Goal: Task Accomplishment & Management: Manage account settings

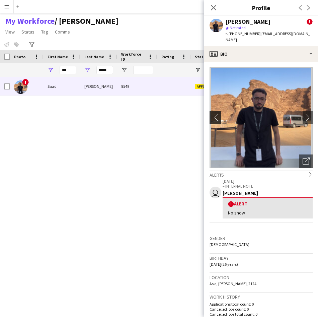
click at [215, 114] on app-icon "chevron-left" at bounding box center [214, 117] width 10 height 7
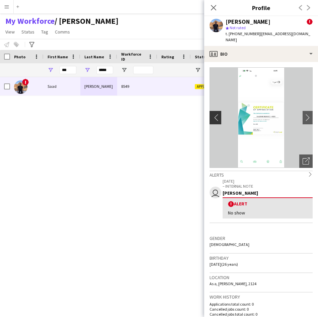
click at [217, 115] on button "chevron-left" at bounding box center [214, 117] width 13 height 13
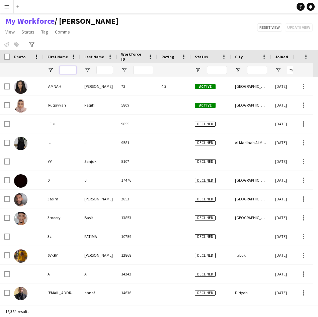
click at [71, 66] on input "First Name Filter Input" at bounding box center [68, 70] width 17 height 8
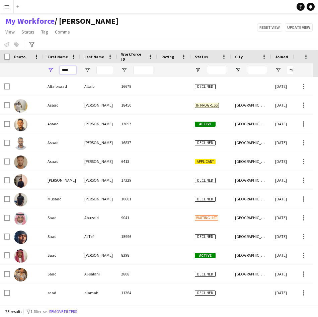
type input "****"
click at [105, 71] on input "Last Name Filter Input" at bounding box center [104, 70] width 17 height 8
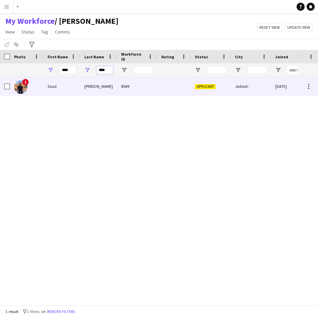
type input "****"
click at [79, 86] on div "Saad" at bounding box center [62, 86] width 37 height 18
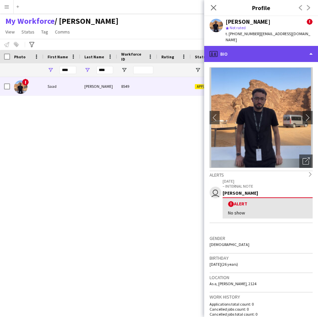
click at [240, 54] on div "profile Bio" at bounding box center [261, 54] width 114 height 16
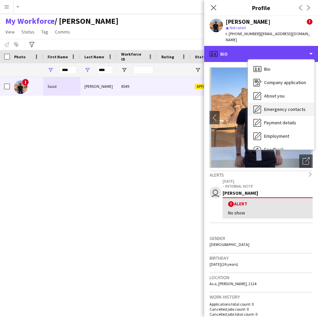
scroll to position [23, 0]
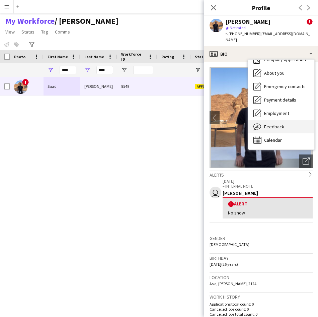
click at [281, 123] on span "Feedback" at bounding box center [274, 126] width 20 height 6
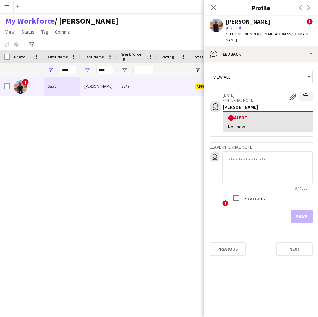
click at [307, 93] on app-icon "Delete alert" at bounding box center [306, 96] width 7 height 7
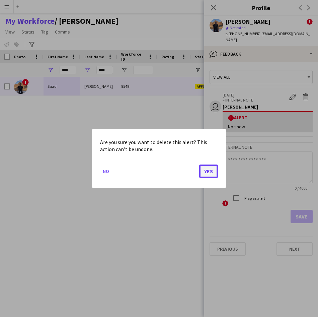
click at [211, 173] on button "Yes" at bounding box center [208, 170] width 19 height 13
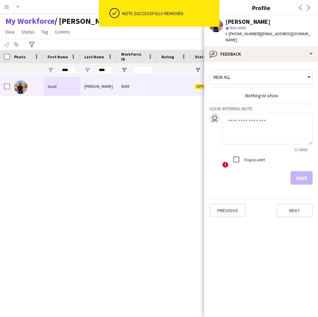
click at [246, 129] on textarea at bounding box center [267, 129] width 90 height 32
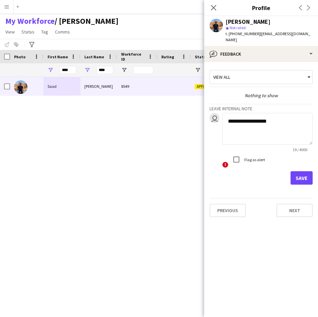
type textarea "**********"
click at [307, 171] on button "Save" at bounding box center [301, 177] width 22 height 13
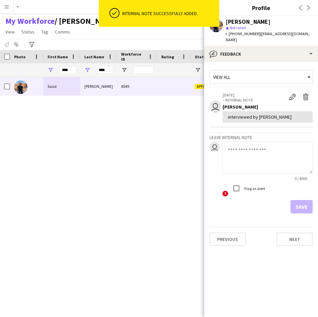
drag, startPoint x: 198, startPoint y: 255, endPoint x: 319, endPoint y: 178, distance: 143.5
click at [318, 178] on html "ok-circled Internal note successfully added. Menu Boards Boards Boards All jobs…" at bounding box center [159, 158] width 318 height 317
drag, startPoint x: 183, startPoint y: 258, endPoint x: 283, endPoint y: 224, distance: 105.6
click at [283, 224] on body "ok-circled Internal note successfully added. Menu Boards Boards Boards All jobs…" at bounding box center [159, 158] width 318 height 317
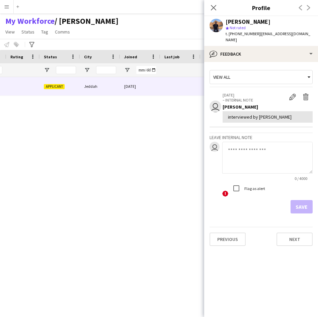
scroll to position [0, 0]
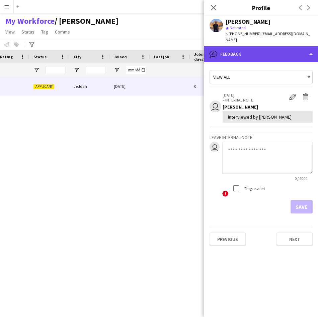
click at [248, 51] on div "bubble-pencil Feedback" at bounding box center [261, 54] width 114 height 16
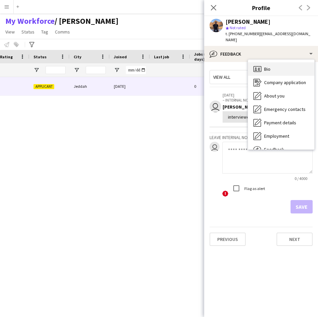
click at [272, 62] on div "Bio Bio" at bounding box center [281, 68] width 66 height 13
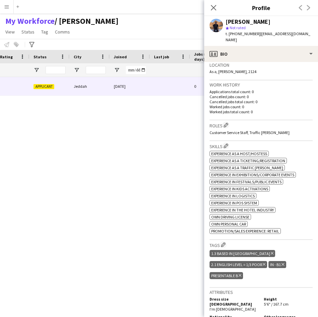
scroll to position [0, 51]
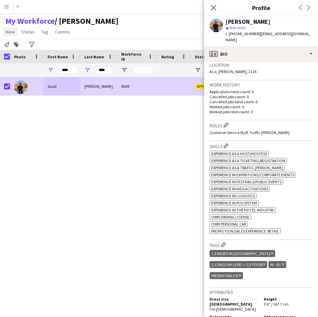
click at [15, 30] on link "View" at bounding box center [10, 31] width 15 height 9
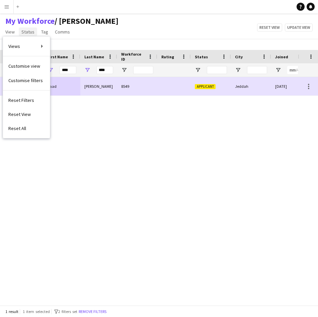
click at [29, 33] on span "Status" at bounding box center [27, 32] width 13 height 6
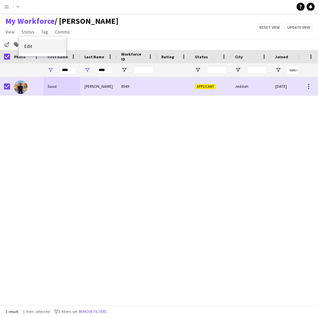
click at [44, 46] on link "Edit" at bounding box center [42, 46] width 47 height 14
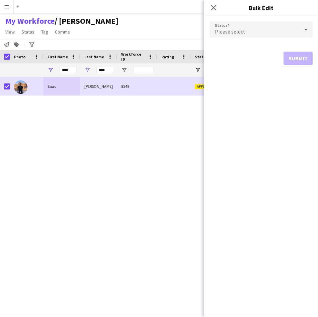
click at [230, 30] on span "Please select" at bounding box center [230, 31] width 30 height 7
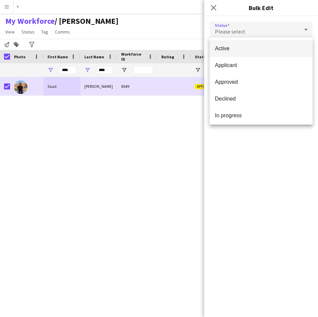
click at [231, 48] on span "Active" at bounding box center [261, 48] width 92 height 6
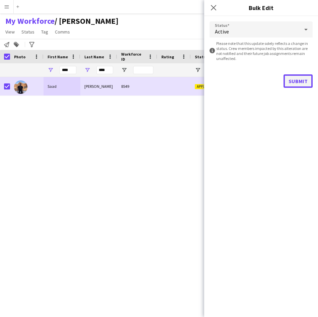
click at [295, 82] on button "Submit" at bounding box center [297, 80] width 29 height 13
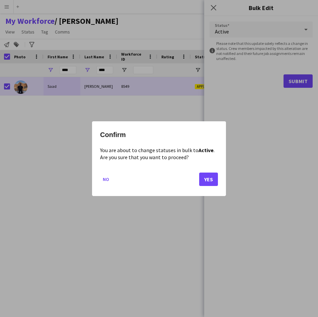
click at [209, 188] on mat-dialog-actions "No Yes" at bounding box center [159, 181] width 118 height 28
click at [209, 180] on button "Yes" at bounding box center [208, 178] width 19 height 13
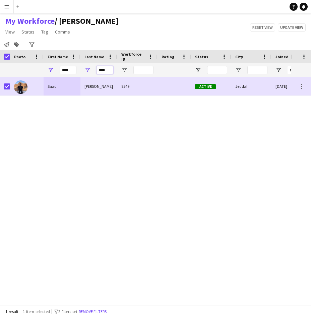
click at [106, 69] on input "****" at bounding box center [104, 70] width 17 height 8
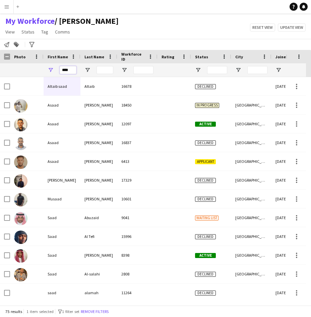
click at [66, 72] on input "****" at bounding box center [68, 70] width 17 height 8
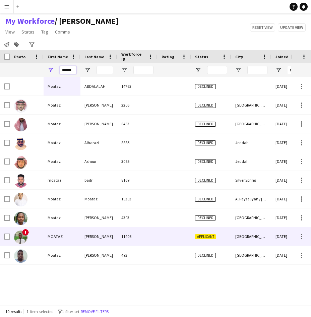
type input "******"
click at [94, 235] on div "[PERSON_NAME]" at bounding box center [98, 236] width 37 height 18
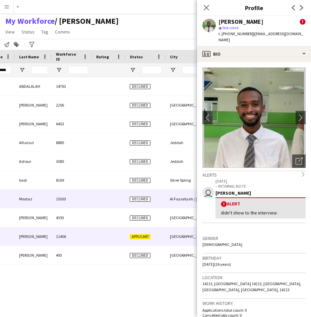
scroll to position [0, 84]
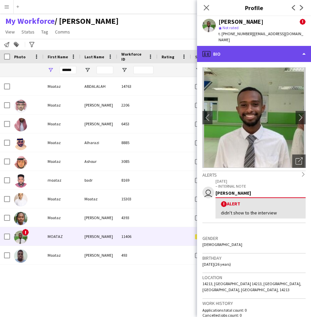
click at [270, 46] on div "profile Bio" at bounding box center [254, 54] width 114 height 16
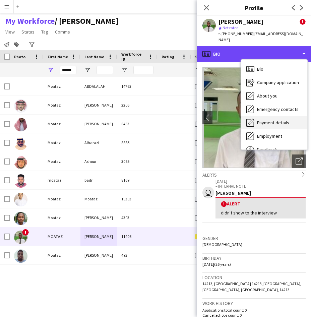
scroll to position [16, 0]
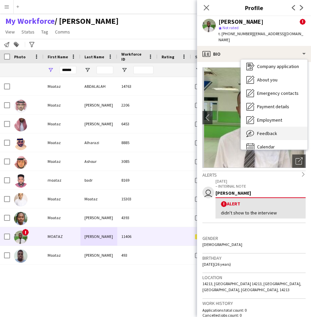
click at [267, 126] on div "Feedback Feedback" at bounding box center [274, 132] width 66 height 13
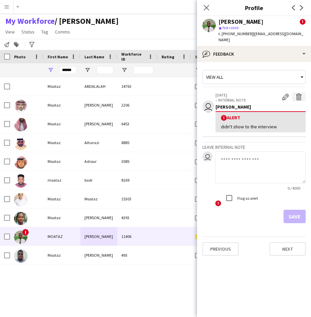
click at [297, 93] on app-icon "Delete alert" at bounding box center [298, 96] width 7 height 7
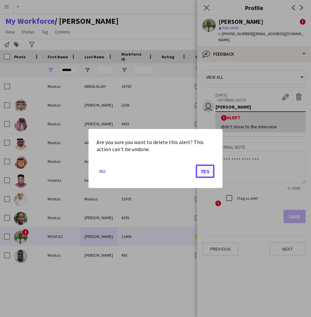
click at [206, 166] on button "Yes" at bounding box center [204, 170] width 19 height 13
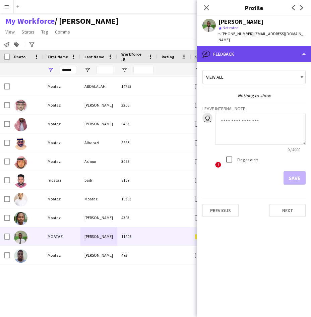
click at [270, 51] on div "bubble-pencil Feedback" at bounding box center [254, 54] width 114 height 16
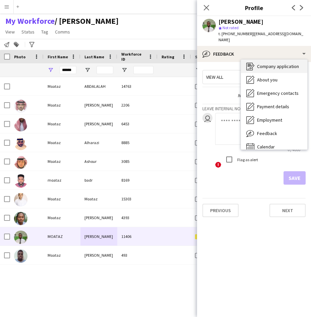
click at [271, 63] on span "Company application" at bounding box center [278, 66] width 42 height 6
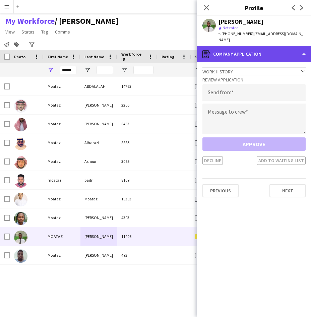
click at [267, 46] on div "register Company application" at bounding box center [254, 54] width 114 height 16
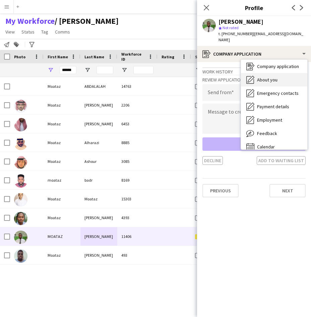
click at [260, 77] on span "About you" at bounding box center [267, 80] width 20 height 6
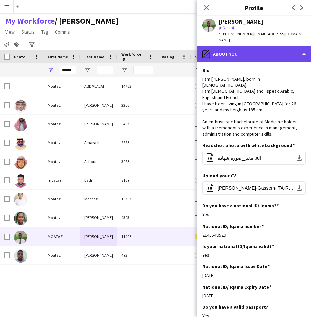
click at [262, 49] on div "pencil4 About you" at bounding box center [254, 54] width 114 height 16
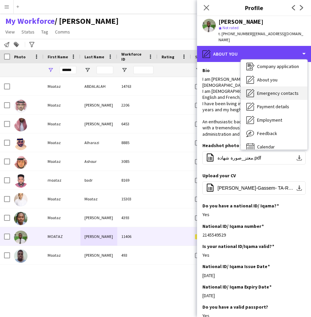
scroll to position [0, 0]
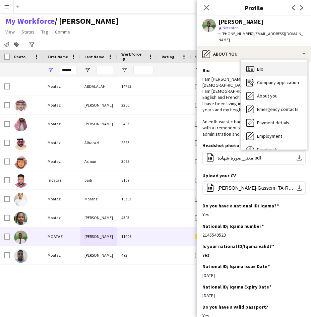
click at [265, 68] on div "Bio Bio" at bounding box center [274, 68] width 66 height 13
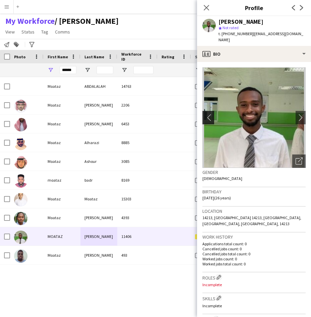
click at [205, 114] on app-icon "chevron-left" at bounding box center [207, 117] width 10 height 7
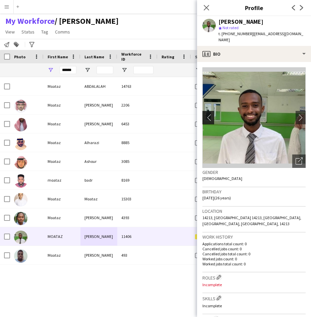
click at [205, 114] on app-icon "chevron-left" at bounding box center [207, 117] width 10 height 7
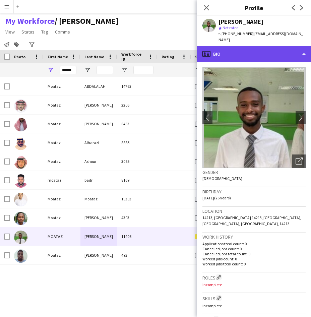
click at [266, 46] on div "profile Bio" at bounding box center [254, 54] width 114 height 16
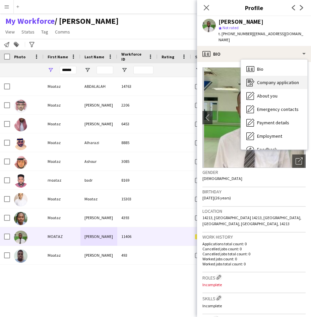
click at [266, 79] on span "Company application" at bounding box center [278, 82] width 42 height 6
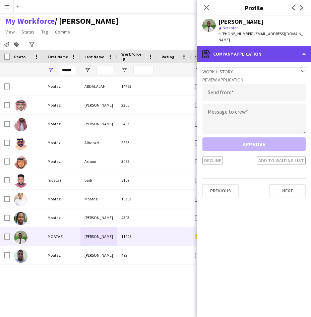
click at [261, 53] on div "register Company application" at bounding box center [254, 54] width 114 height 16
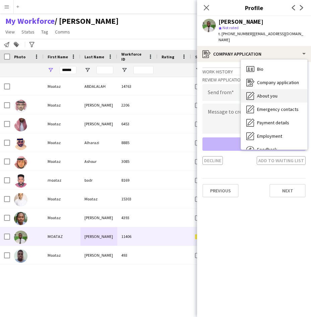
click at [271, 93] on span "About you" at bounding box center [267, 96] width 20 height 6
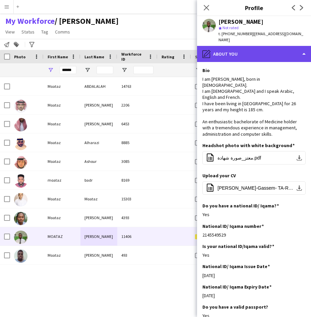
click at [281, 50] on div "pencil4 About you" at bounding box center [254, 54] width 114 height 16
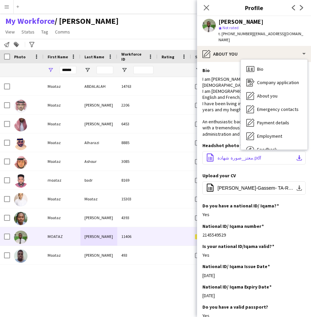
click at [230, 155] on span "معتز_صورة شهادة.pdf" at bounding box center [239, 157] width 44 height 5
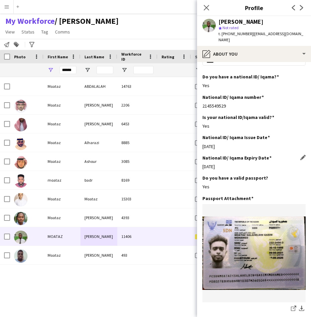
scroll to position [129, 0]
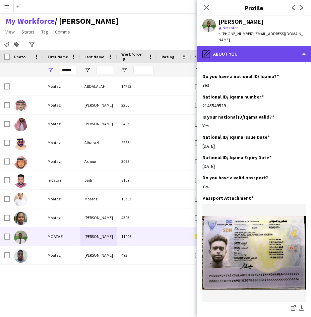
click at [275, 52] on div "pencil4 About you" at bounding box center [254, 54] width 114 height 16
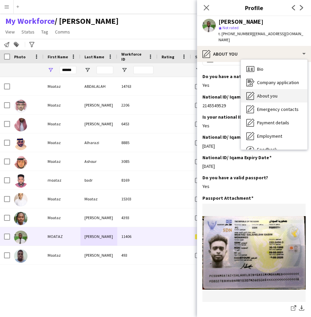
click at [280, 92] on div "About you About you" at bounding box center [274, 95] width 66 height 13
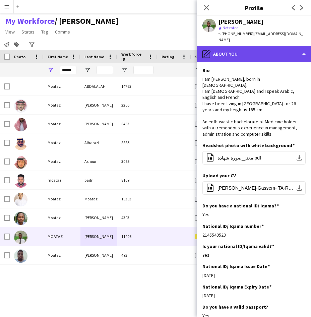
click at [276, 55] on div "pencil4 About you" at bounding box center [254, 54] width 114 height 16
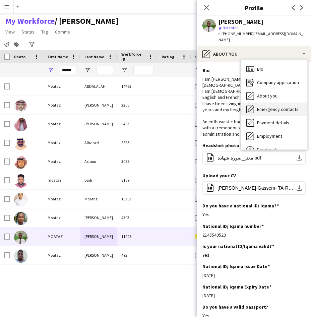
click at [279, 107] on div "Emergency contacts Emergency contacts" at bounding box center [274, 108] width 66 height 13
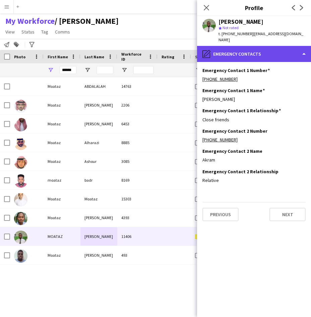
click at [273, 53] on div "pencil4 Emergency contacts" at bounding box center [254, 54] width 114 height 16
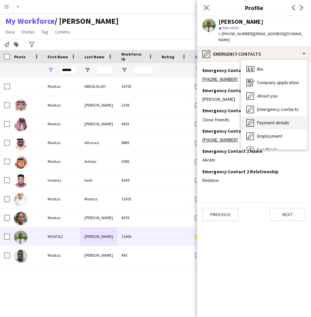
click at [276, 119] on span "Payment details" at bounding box center [273, 122] width 32 height 6
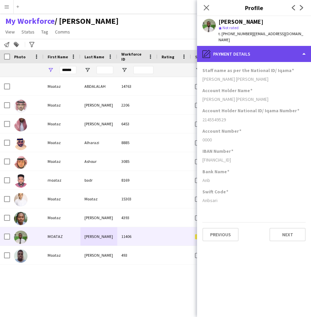
click at [286, 50] on div "pencil4 Payment details" at bounding box center [254, 54] width 114 height 16
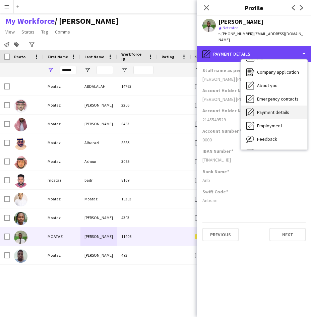
scroll to position [11, 0]
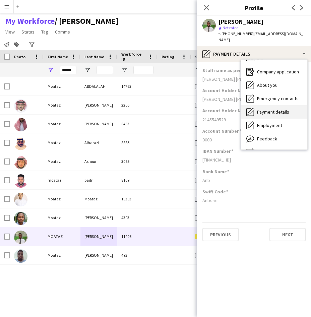
click at [287, 121] on div "Employment Employment" at bounding box center [274, 124] width 66 height 13
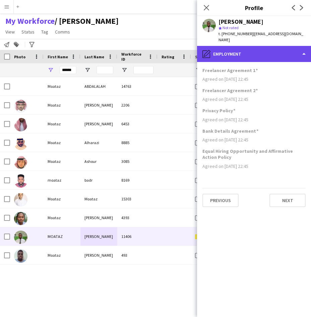
click at [287, 47] on div "pencil4 Employment" at bounding box center [254, 54] width 114 height 16
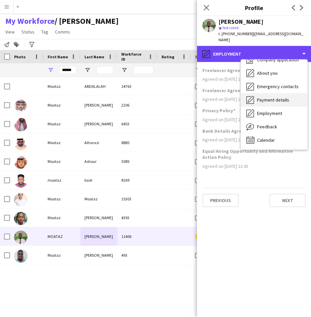
scroll to position [0, 0]
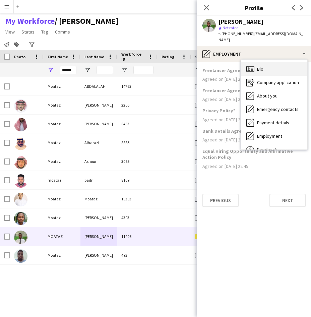
click at [281, 67] on div "Bio Bio" at bounding box center [274, 68] width 66 height 13
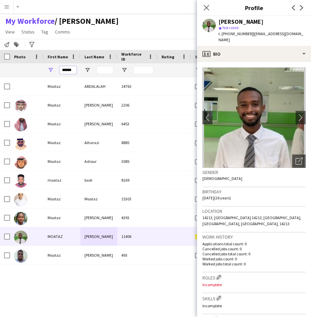
click at [76, 70] on input "******" at bounding box center [68, 70] width 17 height 8
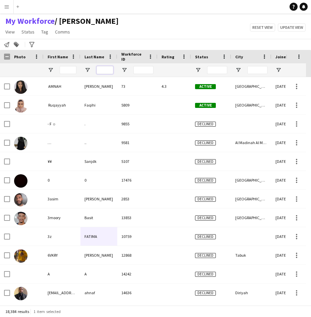
click at [105, 69] on input "Last Name Filter Input" at bounding box center [104, 70] width 17 height 8
click at [109, 71] on input "Last Name Filter Input" at bounding box center [104, 70] width 17 height 8
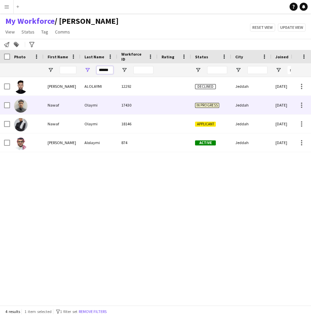
type input "******"
click at [109, 110] on div "Olaymi" at bounding box center [98, 105] width 37 height 18
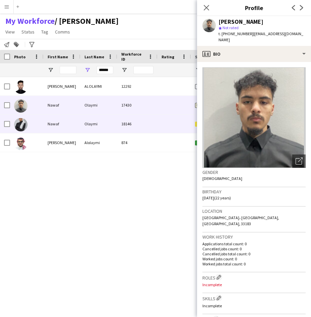
click at [112, 126] on div "Olaymi" at bounding box center [98, 123] width 37 height 18
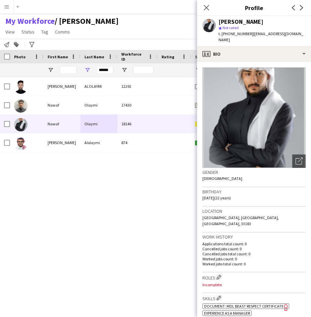
click at [274, 303] on span "Document: MDL Beast Respect Certificate" at bounding box center [243, 305] width 79 height 5
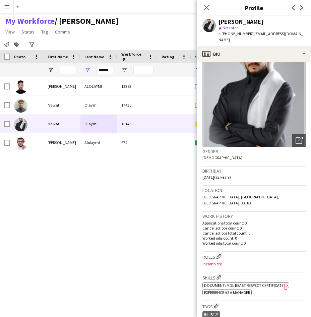
scroll to position [21, 0]
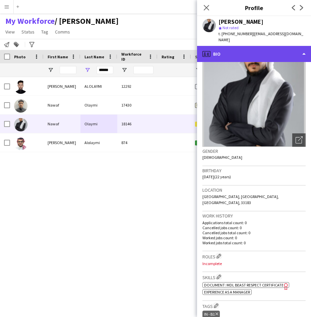
click at [250, 46] on div "profile Bio" at bounding box center [254, 54] width 114 height 16
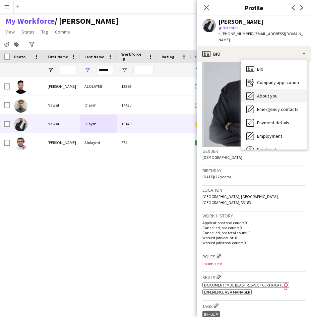
click at [269, 93] on span "About you" at bounding box center [267, 96] width 20 height 6
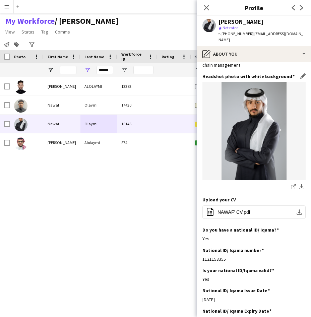
scroll to position [0, 0]
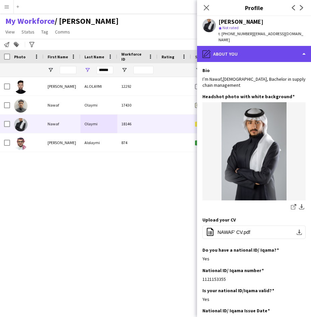
click at [285, 46] on div "pencil4 About you" at bounding box center [254, 54] width 114 height 16
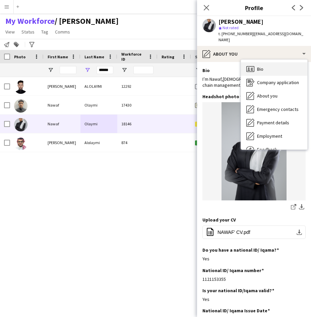
click at [282, 63] on div "Bio Bio" at bounding box center [274, 68] width 66 height 13
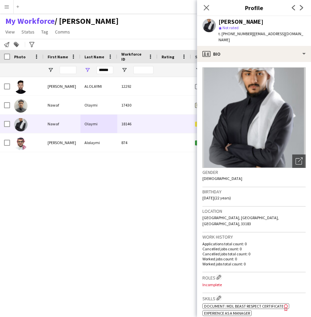
scroll to position [1, 0]
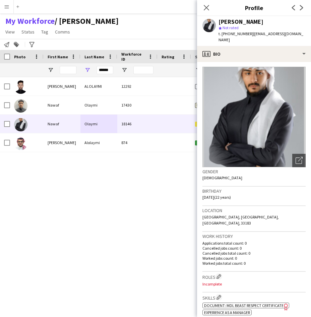
click at [211, 62] on app-crew-profile-bio "Open photos pop-in Gender [DEMOGRAPHIC_DATA] Birthday [DEMOGRAPHIC_DATA] (22 ye…" at bounding box center [254, 189] width 114 height 255
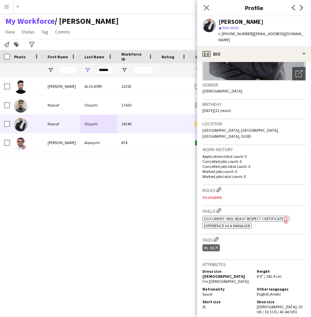
scroll to position [83, 0]
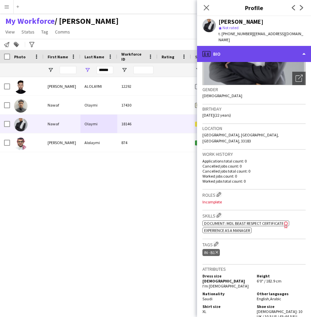
click at [256, 48] on div "profile Bio" at bounding box center [254, 54] width 114 height 16
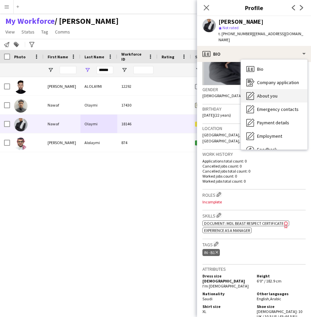
click at [256, 89] on div "About you About you" at bounding box center [274, 95] width 66 height 13
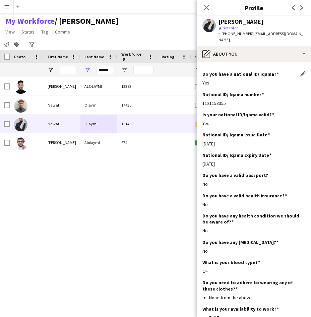
scroll to position [0, 0]
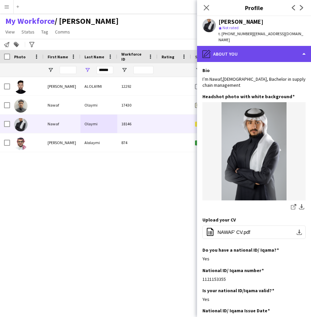
click at [256, 47] on div "pencil4 About you" at bounding box center [254, 54] width 114 height 16
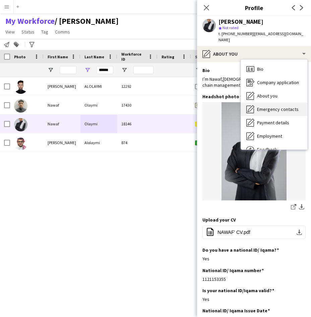
click at [266, 106] on span "Emergency contacts" at bounding box center [277, 109] width 41 height 6
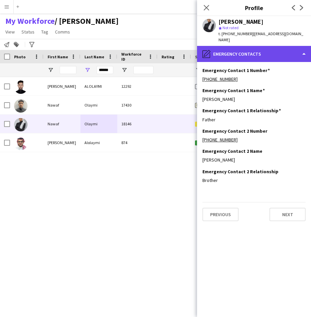
click at [266, 46] on div "pencil4 Emergency contacts" at bounding box center [254, 54] width 114 height 16
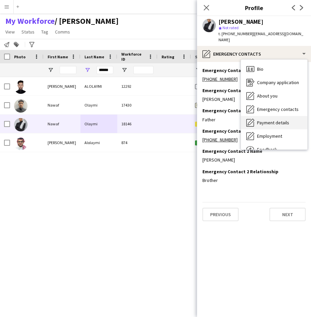
click at [276, 119] on span "Payment details" at bounding box center [273, 122] width 32 height 6
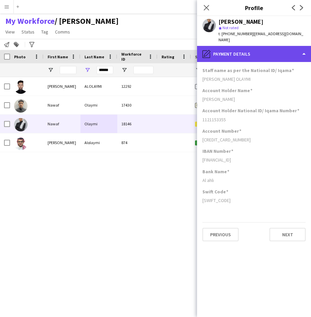
click at [275, 48] on div "pencil4 Payment details" at bounding box center [254, 54] width 114 height 16
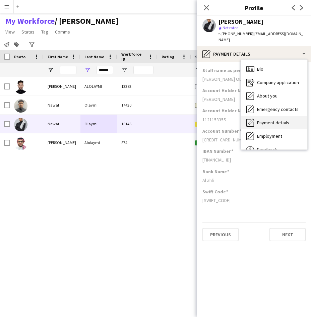
click at [283, 119] on span "Payment details" at bounding box center [273, 122] width 32 height 6
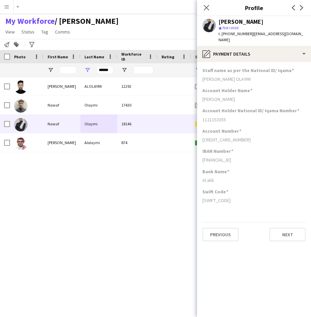
click at [269, 62] on app-section-data-types "Staff name as per the National ID/ [PERSON_NAME]. OLAYMI Account Holder Name [P…" at bounding box center [254, 189] width 114 height 255
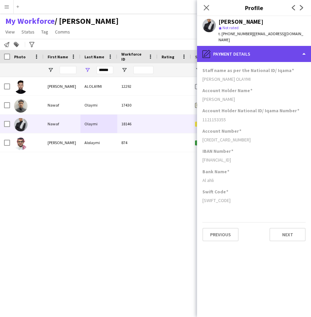
click at [271, 47] on div "pencil4 Payment details" at bounding box center [254, 54] width 114 height 16
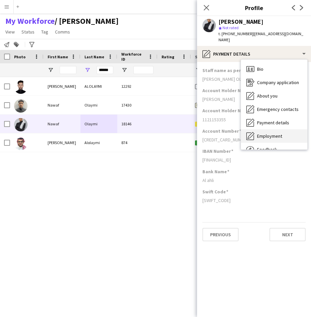
click at [271, 129] on div "Employment Employment" at bounding box center [274, 135] width 66 height 13
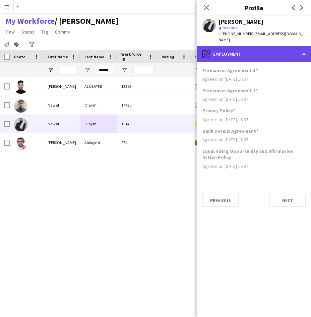
click at [277, 49] on div "pencil4 Employment" at bounding box center [254, 54] width 114 height 16
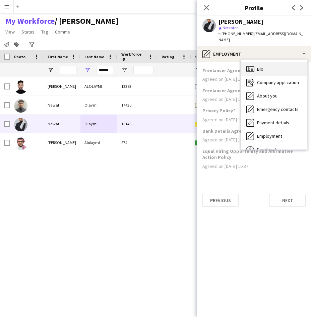
click at [278, 64] on div "Bio Bio" at bounding box center [274, 68] width 66 height 13
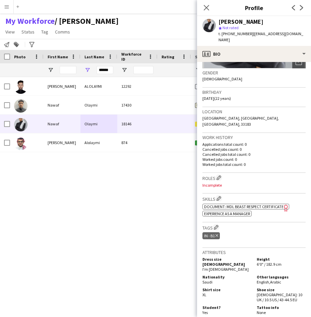
scroll to position [100, 0]
click at [214, 224] on app-icon "Edit crew company tags" at bounding box center [216, 226] width 5 height 5
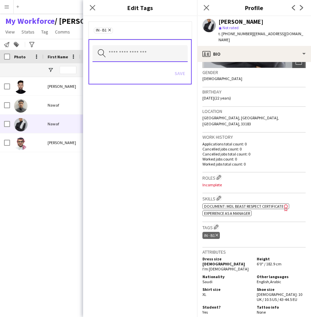
click at [143, 58] on input "text" at bounding box center [139, 53] width 95 height 17
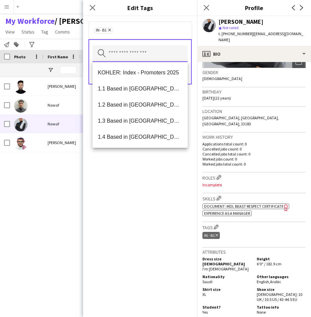
click at [143, 58] on input "text" at bounding box center [139, 53] width 95 height 17
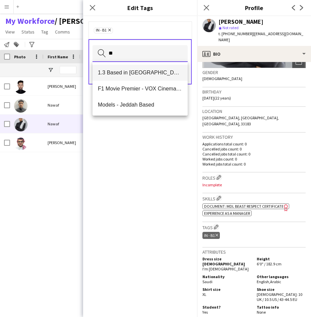
type input "**"
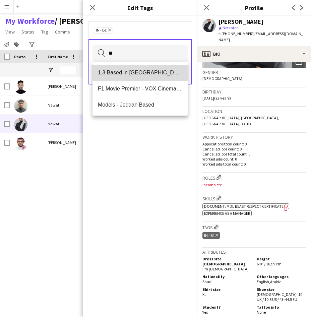
click at [145, 72] on span "1.3 Based in [GEOGRAPHIC_DATA]" at bounding box center [140, 72] width 84 height 6
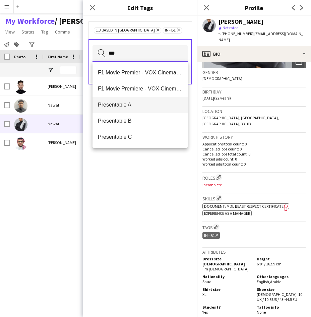
type input "***"
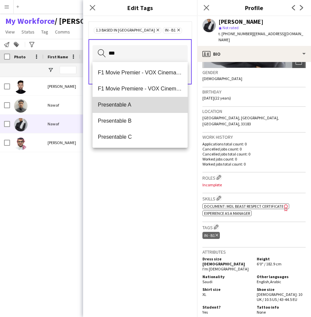
click at [154, 101] on mat-option "Presentable A" at bounding box center [139, 105] width 95 height 16
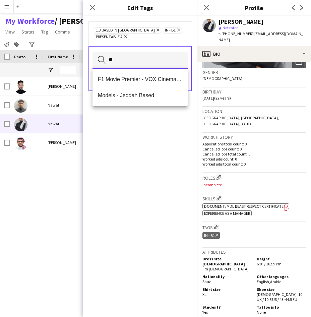
type input "*"
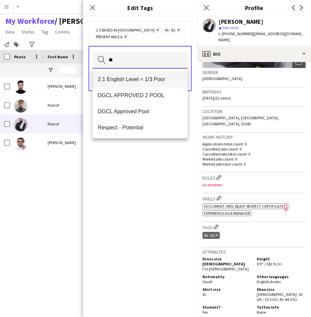
type input "**"
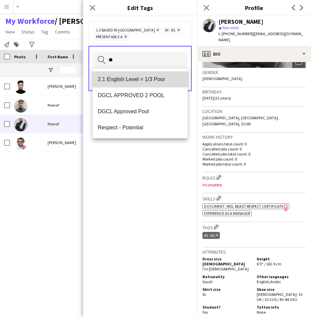
click at [159, 78] on span "2.1 English Level = 1/3 Poor" at bounding box center [140, 79] width 84 height 6
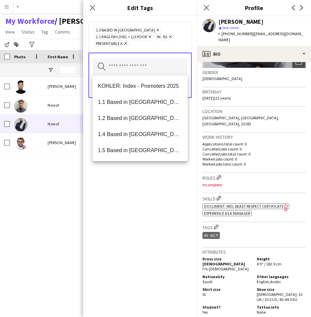
click at [165, 51] on div "1.3 Based in [GEOGRAPHIC_DATA] Remove 2.1 English Level = 1/3 Poor Remove IN - …" at bounding box center [139, 36] width 103 height 31
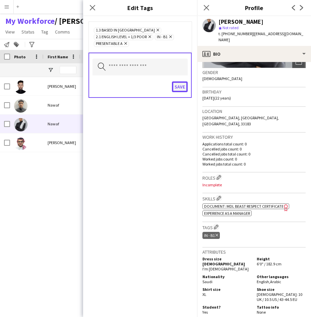
click at [180, 91] on button "Save" at bounding box center [180, 86] width 16 height 11
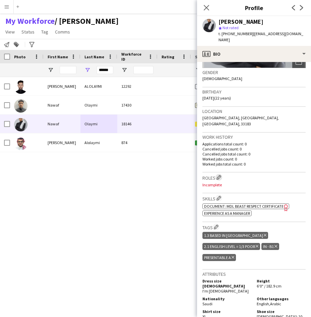
click at [222, 174] on button "Edit crew company roles" at bounding box center [218, 177] width 7 height 7
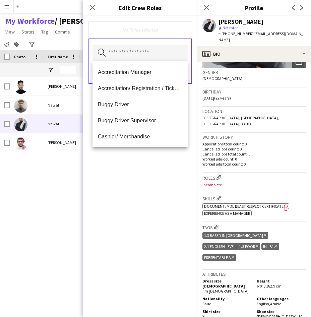
click at [169, 53] on input "text" at bounding box center [139, 53] width 95 height 17
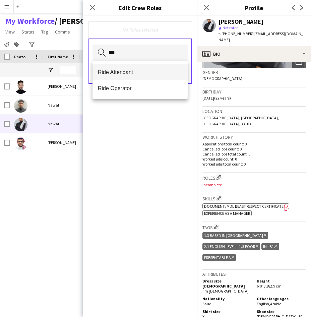
type input "***"
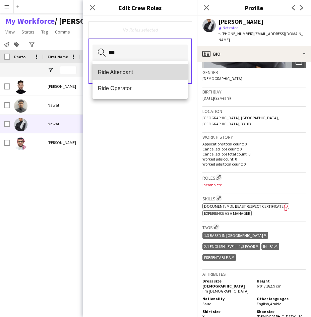
click at [140, 71] on span "Ride Attendant" at bounding box center [140, 72] width 84 height 6
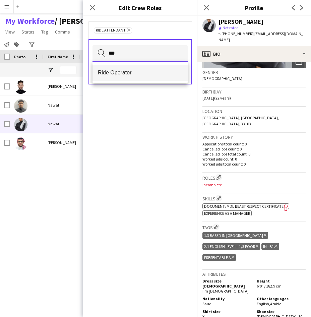
type input "***"
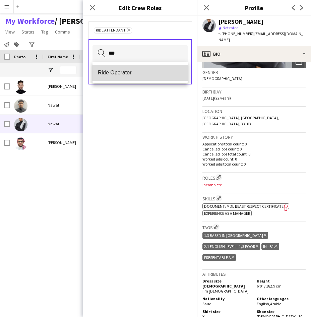
click at [173, 77] on mat-option "Ride Operator" at bounding box center [139, 73] width 95 height 16
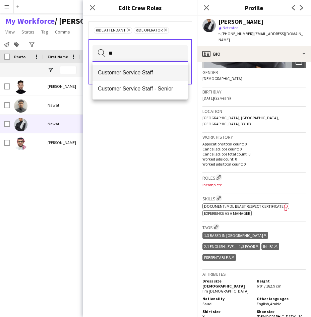
type input "**"
click at [163, 75] on span "Customer Service Staff" at bounding box center [140, 72] width 84 height 6
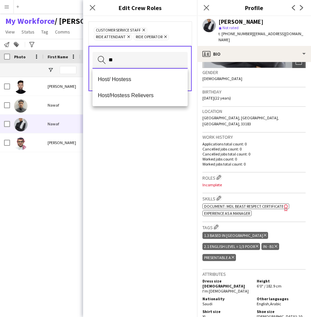
type input "**"
click at [163, 75] on mat-option "Host/ Hostess" at bounding box center [139, 79] width 95 height 16
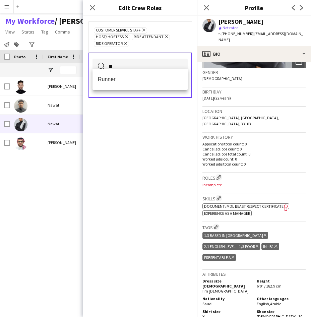
type input "*"
type input "**"
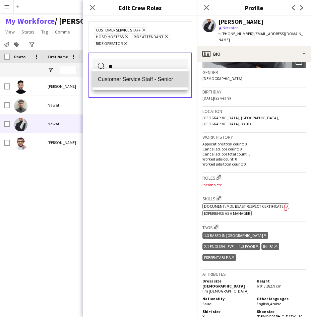
click at [138, 76] on span "Customer Service Staff - Senior" at bounding box center [140, 79] width 84 height 6
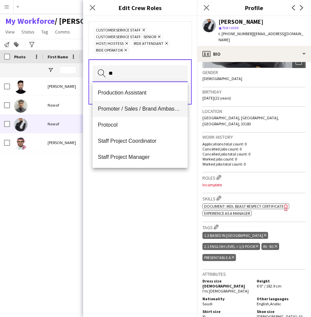
type input "**"
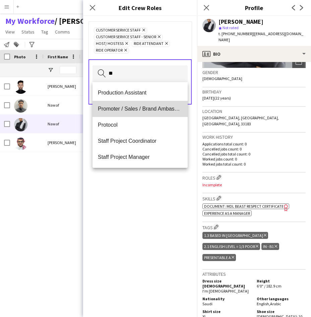
click at [143, 105] on mat-option "Promoter / Sales / Brand Ambassador" at bounding box center [139, 109] width 95 height 16
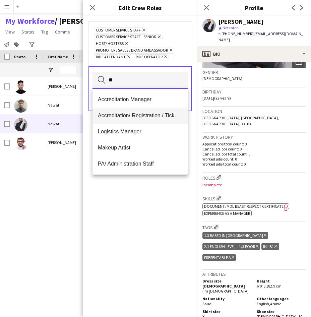
type input "**"
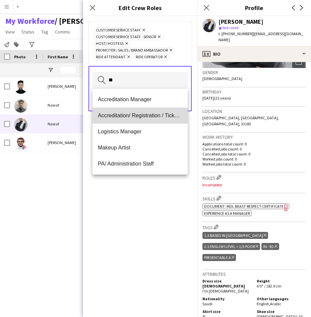
click at [149, 111] on mat-option "Accreditation/ Registration / Ticketing" at bounding box center [139, 115] width 95 height 16
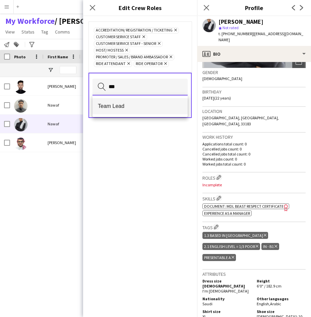
type input "***"
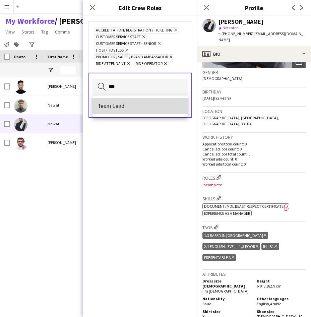
click at [156, 101] on mat-option "Team Lead" at bounding box center [139, 106] width 95 height 16
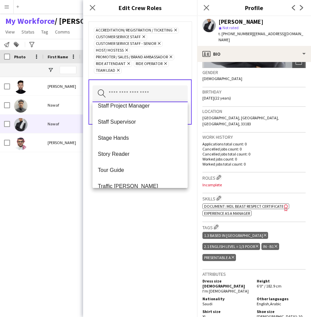
scroll to position [546, 0]
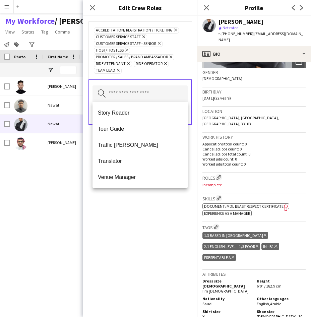
click at [113, 233] on div "Accreditation/ Registration / Ticketing Remove Customer Service Staff Remove Cu…" at bounding box center [140, 166] width 114 height 301
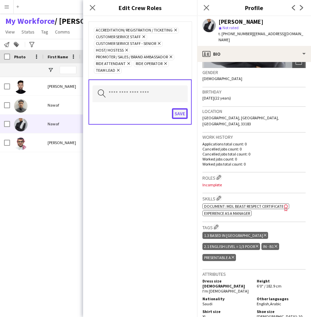
click at [181, 113] on button "Save" at bounding box center [180, 113] width 16 height 11
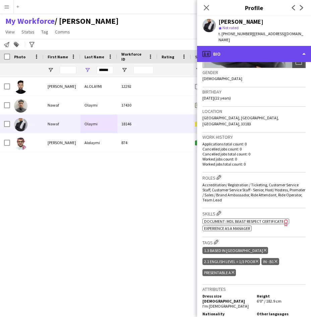
click at [261, 52] on div "profile Bio" at bounding box center [254, 54] width 114 height 16
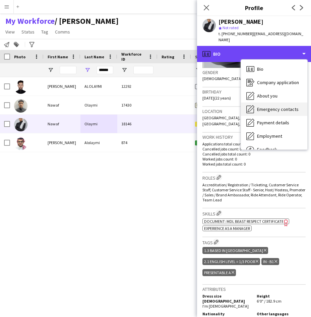
scroll to position [23, 0]
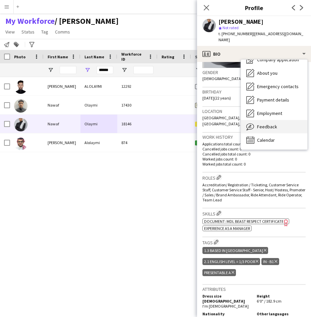
click at [264, 123] on span "Feedback" at bounding box center [267, 126] width 20 height 6
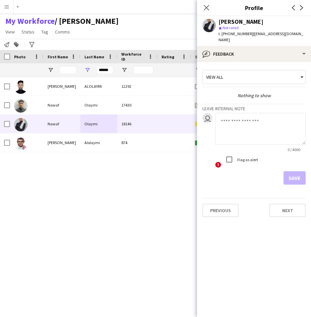
click at [252, 131] on textarea at bounding box center [260, 129] width 90 height 32
type textarea "**********"
click at [294, 176] on button "Save" at bounding box center [294, 177] width 22 height 13
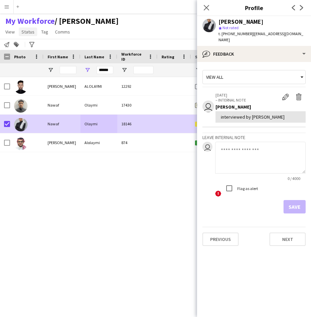
click at [28, 31] on span "Status" at bounding box center [27, 32] width 13 height 6
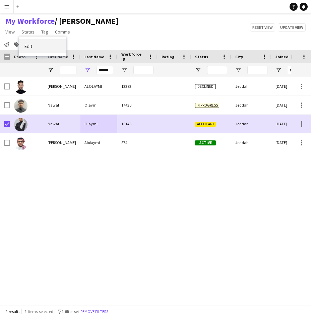
click at [45, 48] on link "Edit" at bounding box center [42, 46] width 47 height 14
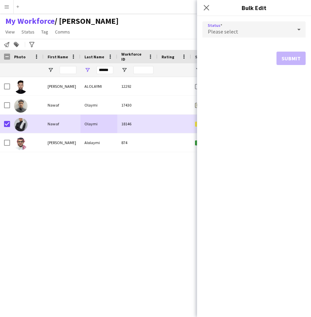
click at [280, 31] on div "Please select" at bounding box center [247, 29] width 90 height 16
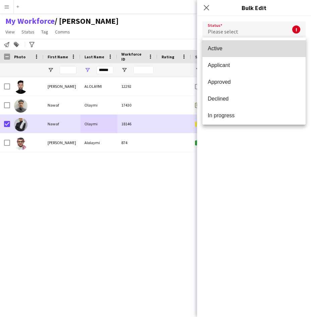
click at [270, 54] on mat-option "Active" at bounding box center [253, 48] width 103 height 17
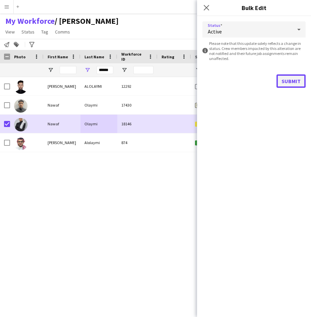
click at [300, 79] on button "Submit" at bounding box center [290, 80] width 29 height 13
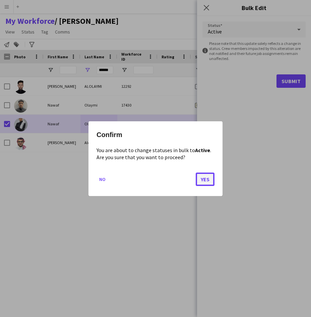
click at [209, 179] on button "Yes" at bounding box center [204, 178] width 19 height 13
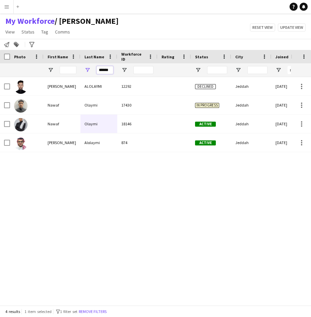
click at [104, 68] on input "******" at bounding box center [104, 70] width 17 height 8
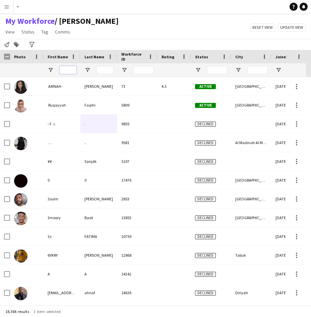
click at [73, 69] on input "First Name Filter Input" at bounding box center [68, 70] width 17 height 8
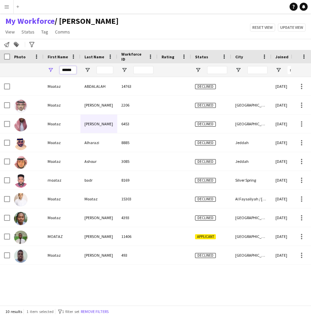
type input "******"
click at [100, 68] on input "Last Name Filter Input" at bounding box center [104, 70] width 17 height 8
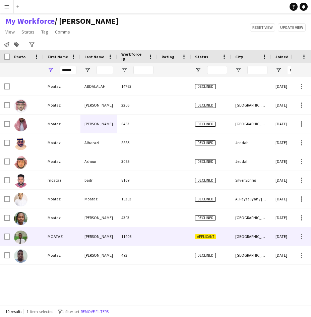
click at [84, 231] on div "[PERSON_NAME]" at bounding box center [98, 236] width 37 height 18
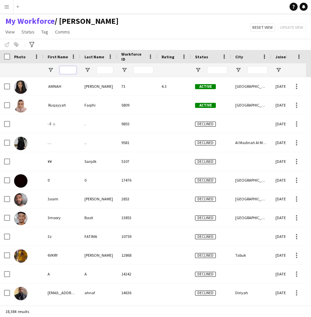
click at [63, 72] on input "First Name Filter Input" at bounding box center [68, 70] width 17 height 8
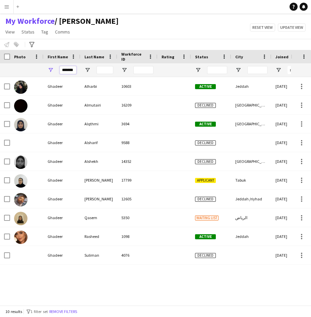
type input "*******"
click at [100, 67] on input "Last Name Filter Input" at bounding box center [104, 70] width 17 height 8
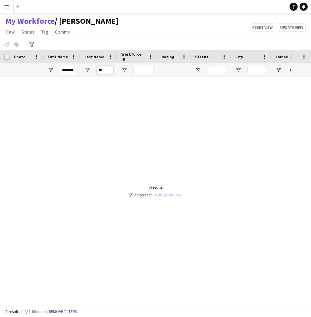
type input "*"
type input "****"
click at [73, 71] on input "*******" at bounding box center [68, 70] width 17 height 8
click at [108, 69] on input "****" at bounding box center [104, 70] width 17 height 8
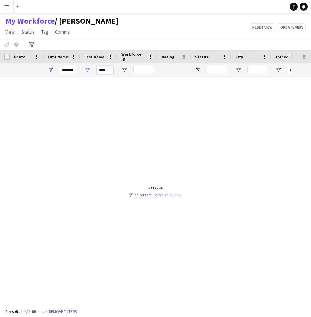
click at [108, 69] on input "****" at bounding box center [104, 70] width 17 height 8
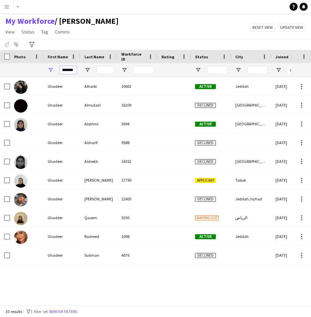
click at [64, 73] on input "*******" at bounding box center [68, 70] width 17 height 8
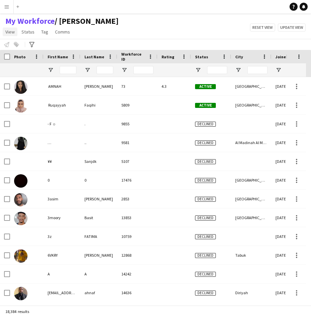
click at [9, 34] on span "View" at bounding box center [9, 32] width 9 height 6
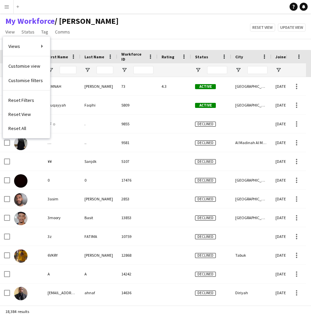
click at [76, 40] on div "Notify workforce Add to tag Select at least one crew to tag him or her. Advance…" at bounding box center [155, 44] width 311 height 11
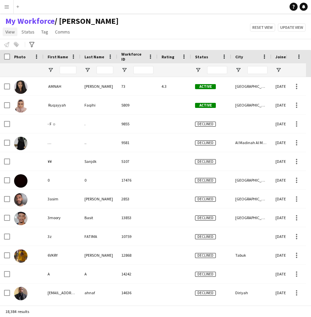
click at [15, 34] on link "View" at bounding box center [10, 31] width 15 height 9
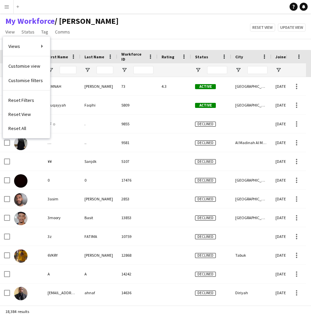
click at [105, 38] on app-page-menu "View Views Default view Musab Alamri Ninar Wannos Nouf Aloudah R4ven Waad Ziyar…" at bounding box center [62, 32] width 124 height 13
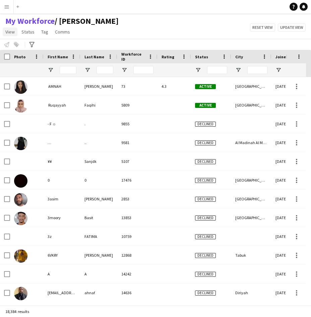
click at [14, 34] on span "View" at bounding box center [9, 32] width 9 height 6
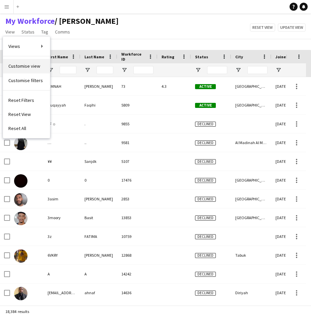
click at [27, 69] on span "Customise view" at bounding box center [24, 66] width 32 height 6
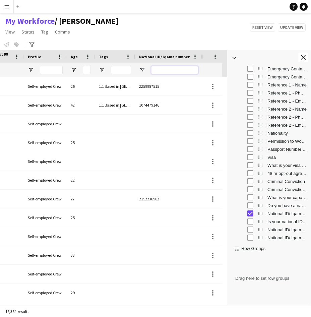
click at [163, 69] on input "National ID/ Iqama number Filter Input" at bounding box center [174, 70] width 47 height 8
paste input "**********"
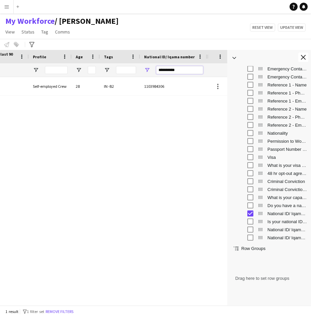
scroll to position [0, 366]
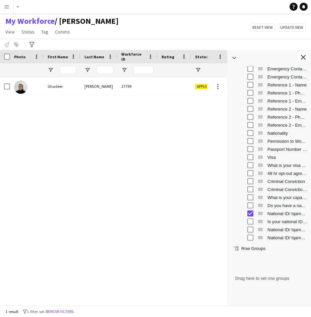
type input "**********"
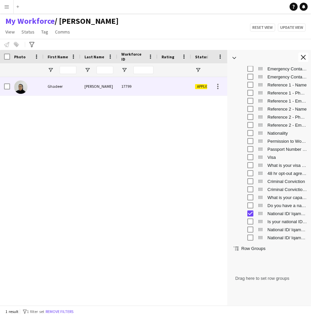
click at [142, 86] on div "17799" at bounding box center [137, 86] width 40 height 18
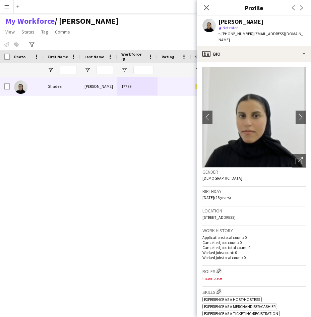
scroll to position [0, 0]
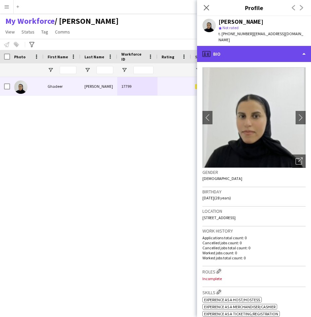
click at [274, 52] on div "profile Bio" at bounding box center [254, 54] width 114 height 16
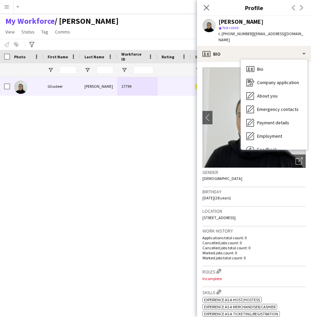
click at [148, 136] on div "21-07-2025 Tabuk Applicant 17799 Ismail Ghadeer" at bounding box center [103, 188] width 207 height 223
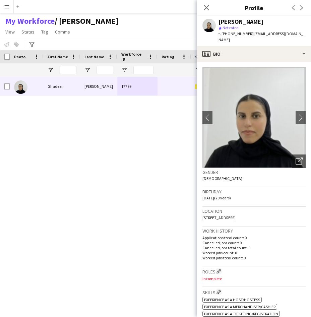
click at [64, 197] on div "21-07-2025 Tabuk Applicant 17799 Ismail Ghadeer" at bounding box center [103, 188] width 207 height 223
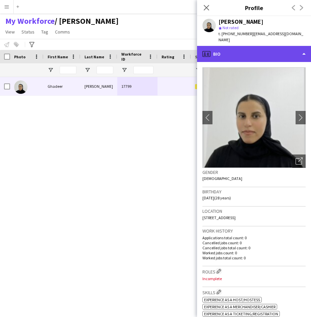
click at [244, 51] on div "profile Bio" at bounding box center [254, 54] width 114 height 16
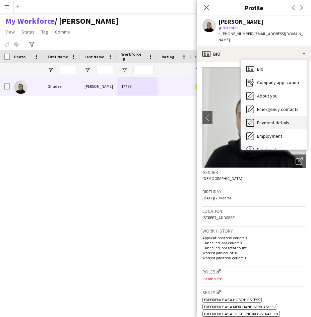
click at [263, 119] on span "Payment details" at bounding box center [273, 122] width 32 height 6
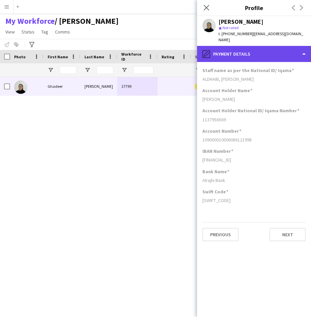
click at [263, 47] on div "pencil4 Payment details" at bounding box center [254, 54] width 114 height 16
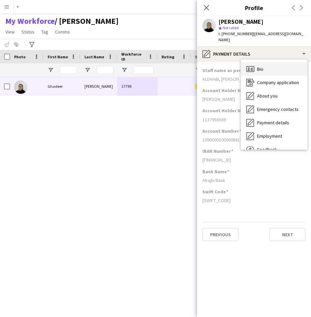
click at [264, 64] on div "Bio Bio" at bounding box center [274, 68] width 66 height 13
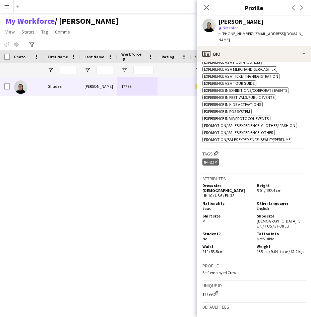
scroll to position [243, 0]
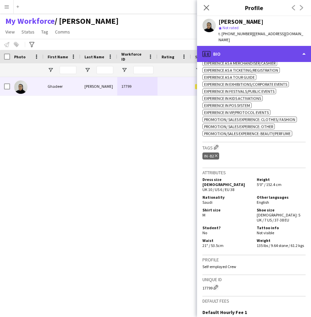
click at [283, 53] on div "profile Bio" at bounding box center [254, 54] width 114 height 16
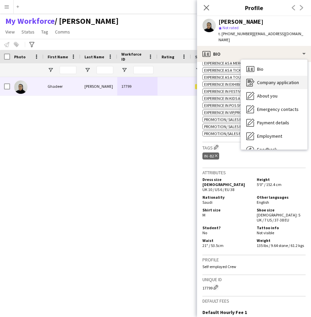
click at [276, 79] on span "Company application" at bounding box center [278, 82] width 42 height 6
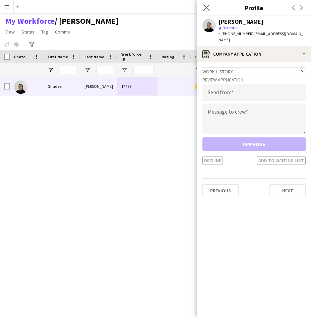
click at [209, 9] on app-icon "Close pop-in" at bounding box center [206, 8] width 10 height 10
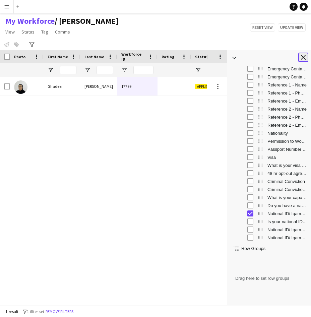
click at [303, 58] on app-icon "Close tool panel" at bounding box center [303, 57] width 5 height 5
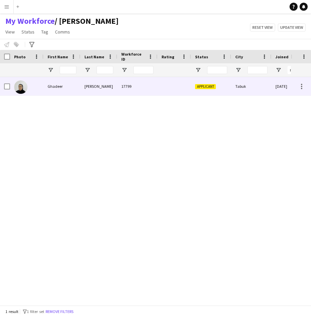
click at [241, 89] on div "Tabuk" at bounding box center [251, 86] width 40 height 18
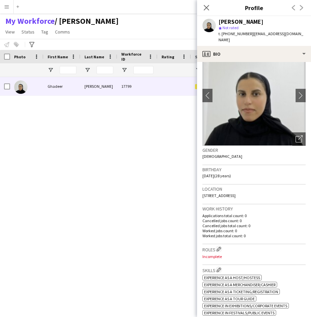
scroll to position [0, 0]
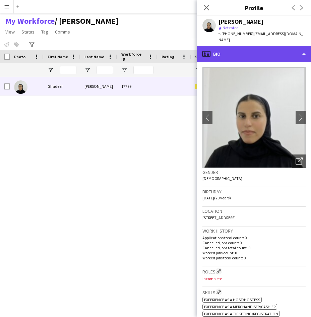
click at [270, 53] on div "profile Bio" at bounding box center [254, 54] width 114 height 16
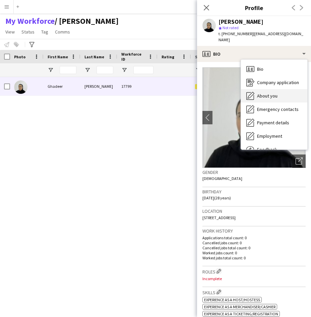
click at [264, 93] on span "About you" at bounding box center [267, 96] width 20 height 6
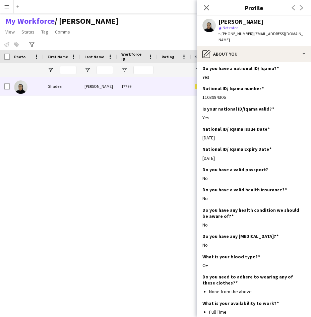
scroll to position [235, 0]
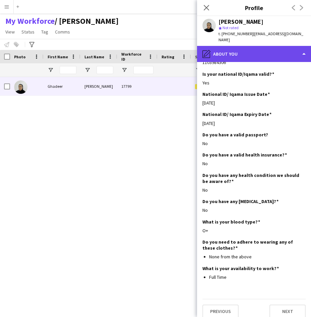
click at [268, 55] on div "pencil4 About you" at bounding box center [254, 54] width 114 height 16
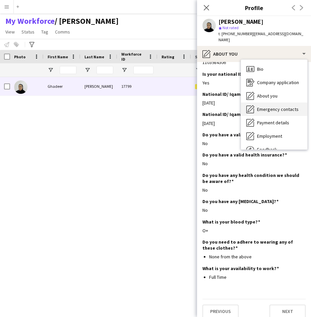
click at [268, 106] on span "Emergency contacts" at bounding box center [277, 109] width 41 height 6
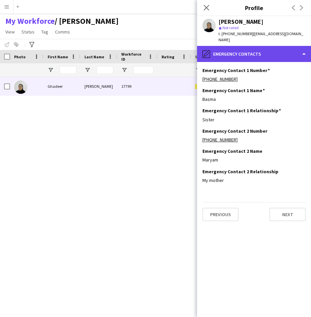
click at [269, 47] on div "pencil4 Emergency contacts" at bounding box center [254, 54] width 114 height 16
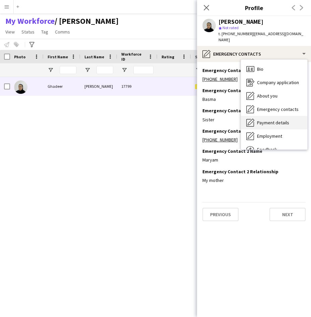
click at [271, 116] on div "Payment details Payment details" at bounding box center [274, 122] width 66 height 13
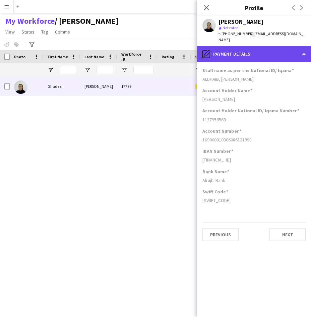
click at [244, 46] on div "pencil4 Payment details" at bounding box center [254, 54] width 114 height 16
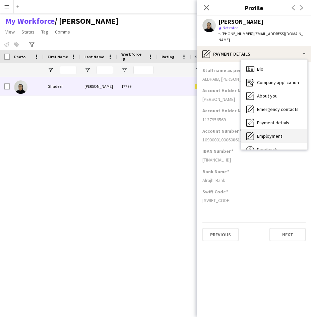
click at [260, 133] on span "Employment" at bounding box center [269, 136] width 25 height 6
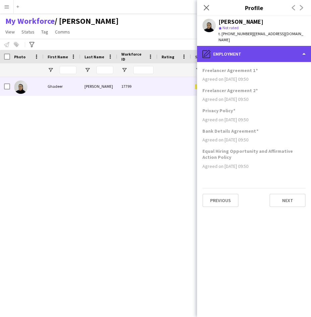
click at [258, 46] on div "pencil4 Employment" at bounding box center [254, 54] width 114 height 16
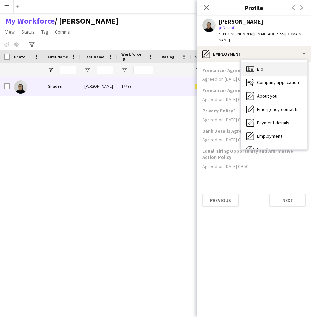
click at [269, 64] on div "Bio Bio" at bounding box center [274, 68] width 66 height 13
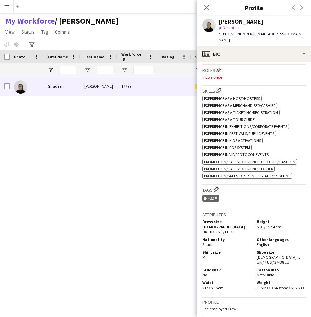
scroll to position [201, 0]
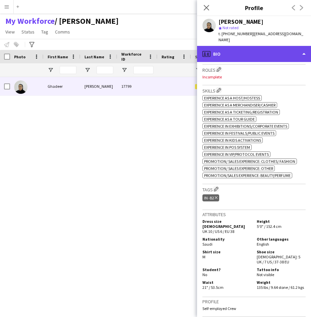
click at [257, 46] on div "profile Bio" at bounding box center [254, 54] width 114 height 16
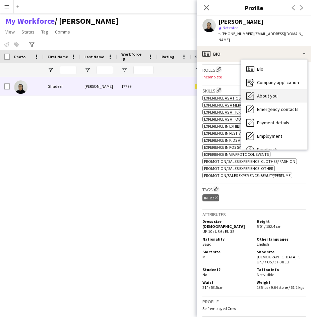
click at [264, 93] on span "About you" at bounding box center [267, 96] width 20 height 6
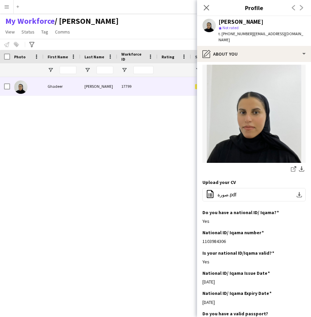
scroll to position [0, 0]
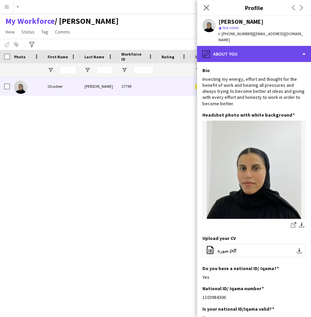
click at [251, 46] on div "pencil4 About you" at bounding box center [254, 54] width 114 height 16
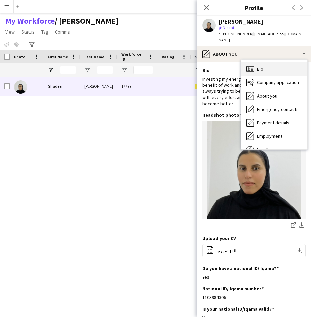
click at [262, 66] on span "Bio" at bounding box center [260, 69] width 6 height 6
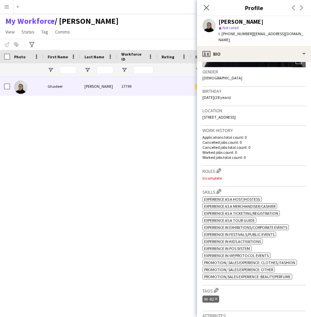
scroll to position [142, 0]
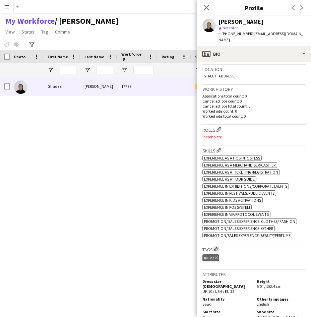
click at [215, 246] on app-icon "Edit crew company tags" at bounding box center [216, 248] width 5 height 5
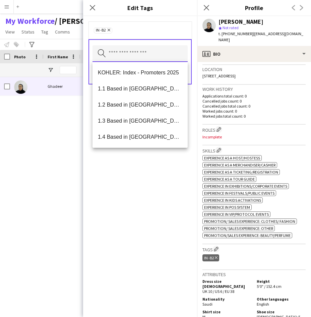
click at [153, 55] on input "text" at bounding box center [139, 53] width 95 height 17
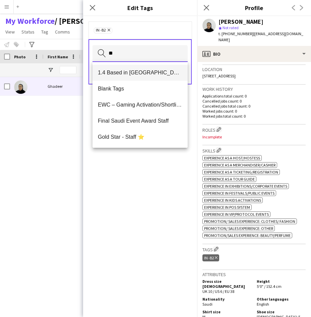
type input "**"
click at [142, 76] on span "1.4 Based in [GEOGRAPHIC_DATA]" at bounding box center [140, 72] width 84 height 6
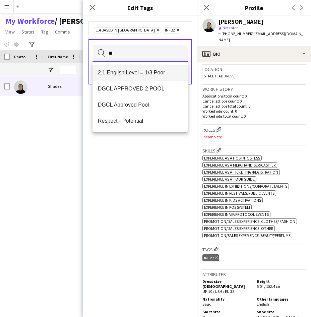
type input "**"
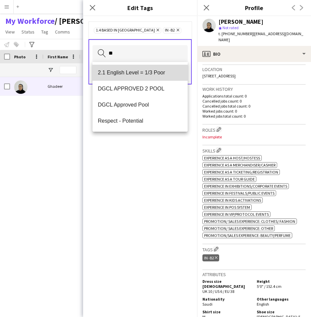
click at [151, 71] on span "2.1 English Level = 1/3 Poor" at bounding box center [140, 72] width 84 height 6
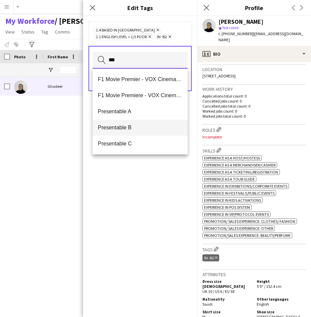
type input "***"
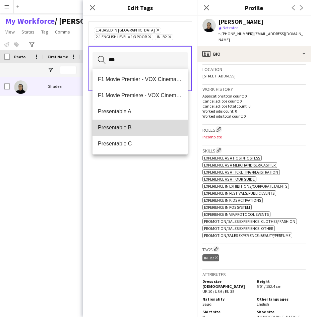
click at [128, 122] on mat-option "Presentable B" at bounding box center [139, 127] width 95 height 16
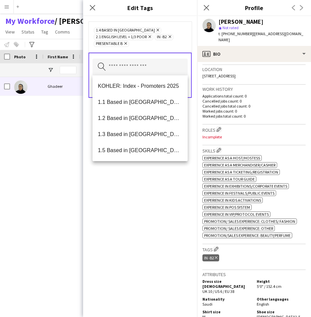
click at [171, 49] on div "1.4 Based in Tabuk Remove 2.1 English Level = 1/3 Poor Remove IN -B2 Remove Pre…" at bounding box center [139, 36] width 103 height 31
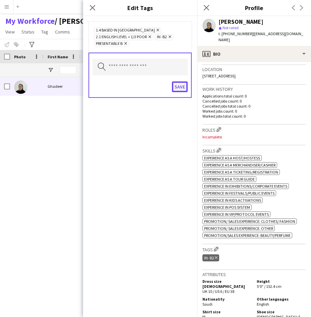
click at [178, 83] on button "Save" at bounding box center [180, 86] width 16 height 11
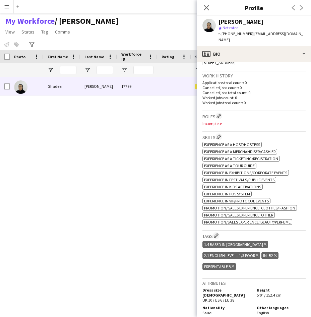
scroll to position [155, 0]
click at [220, 113] on app-icon "Edit crew company roles" at bounding box center [218, 115] width 5 height 5
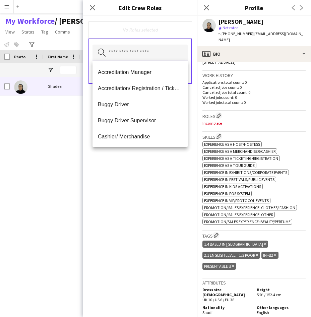
click at [111, 57] on input "text" at bounding box center [139, 53] width 95 height 17
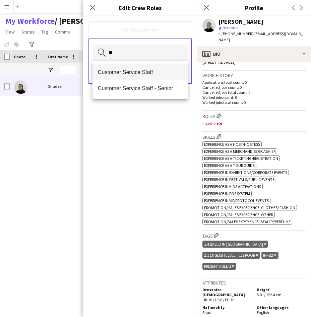
type input "**"
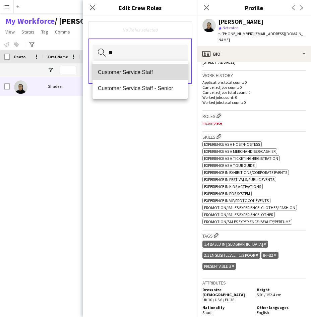
click at [121, 76] on mat-option "Customer Service Staff" at bounding box center [139, 72] width 95 height 16
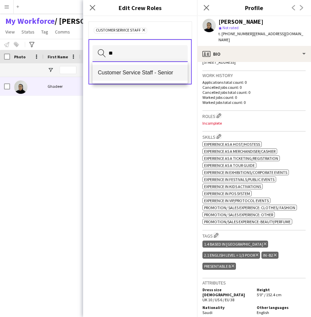
type input "**"
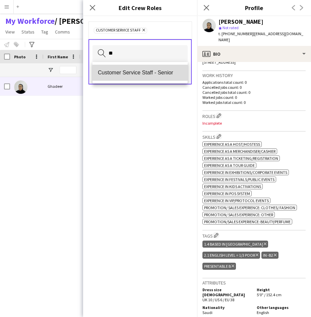
click at [142, 73] on span "Customer Service Staff - Senior" at bounding box center [140, 72] width 84 height 6
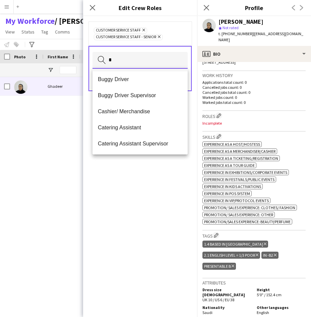
scroll to position [0, 0]
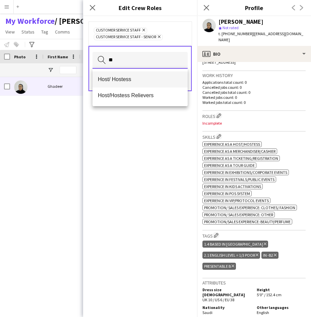
type input "**"
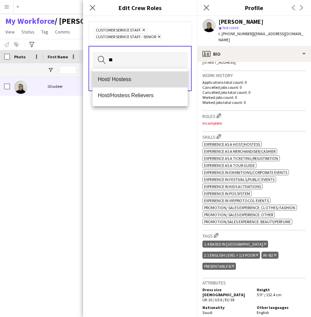
click at [150, 79] on span "Host/ Hostess" at bounding box center [140, 79] width 84 height 6
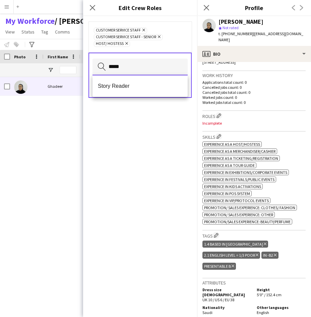
type input "*****"
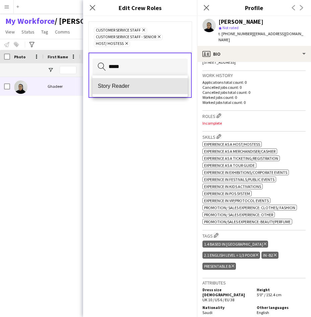
click at [150, 79] on mat-option "Story Reader" at bounding box center [139, 86] width 95 height 16
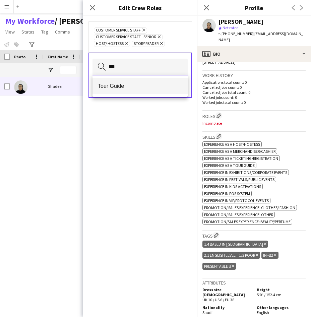
type input "***"
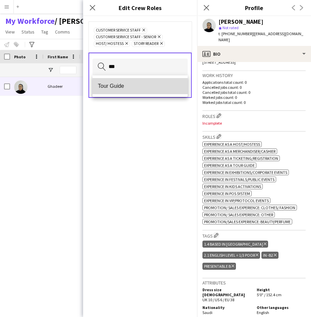
click at [141, 91] on mat-option "Tour Guide" at bounding box center [139, 86] width 95 height 16
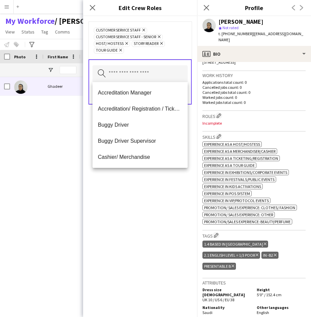
click at [163, 58] on div "Customer Service Staff Remove Customer Service Staff - Senior Remove Host/ Host…" at bounding box center [139, 39] width 103 height 37
click at [153, 76] on input "text" at bounding box center [139, 73] width 95 height 17
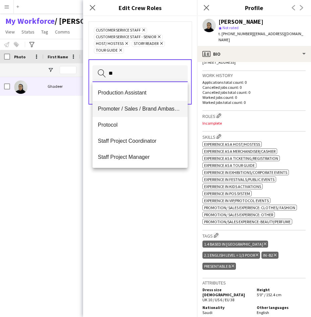
type input "**"
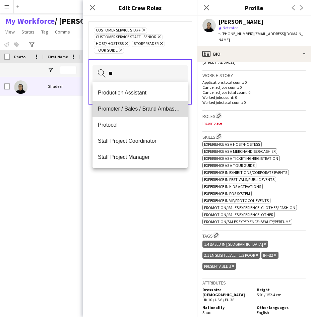
click at [144, 106] on span "Promoter / Sales / Brand Ambassador" at bounding box center [140, 108] width 84 height 6
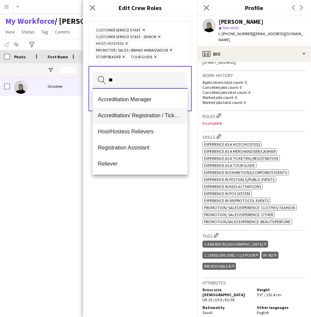
type input "**"
click at [141, 114] on span "Accreditation/ Registration / Ticketing" at bounding box center [140, 115] width 84 height 6
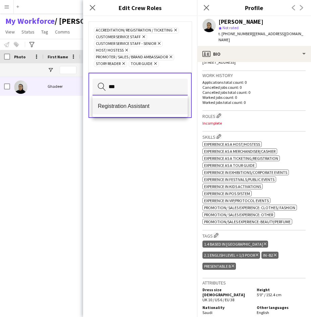
type input "***"
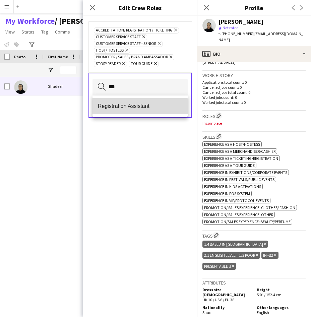
click at [132, 112] on mat-option "Registration Assistant" at bounding box center [139, 106] width 95 height 16
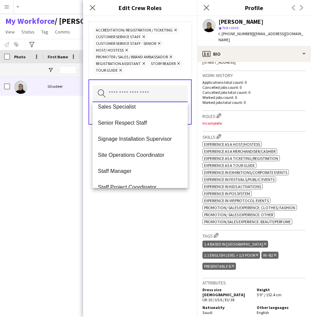
scroll to position [402, 0]
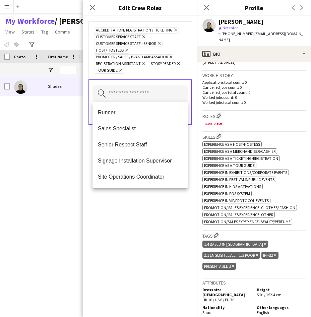
click at [179, 76] on div "Accreditation/ Registration / Ticketing Remove Customer Service Staff Remove Cu…" at bounding box center [139, 50] width 103 height 58
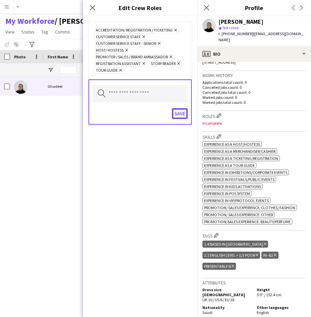
click at [178, 112] on button "Save" at bounding box center [180, 113] width 16 height 11
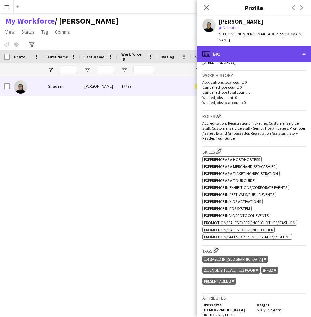
click at [255, 49] on div "profile Bio" at bounding box center [254, 54] width 114 height 16
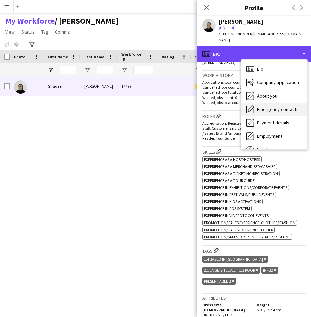
scroll to position [23, 0]
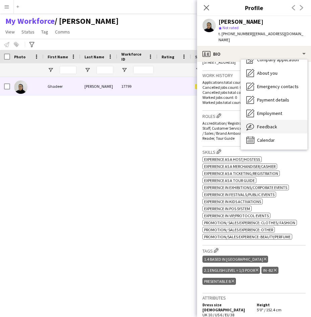
click at [259, 123] on span "Feedback" at bounding box center [267, 126] width 20 height 6
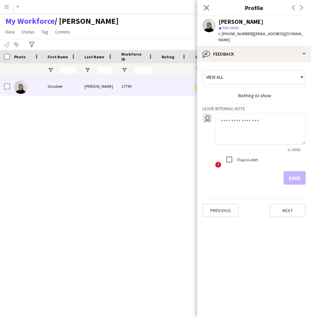
click at [252, 138] on textarea at bounding box center [260, 129] width 90 height 32
type textarea "**********"
click at [295, 174] on button "Save" at bounding box center [294, 177] width 22 height 13
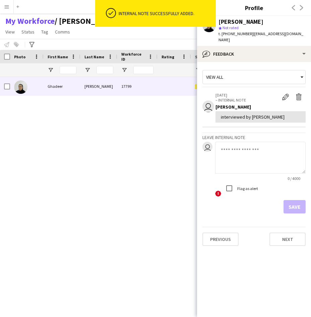
click at [158, 112] on div "21-07-2025 Tabuk Applicant 17799 Ismail Ghadeer 0" at bounding box center [145, 188] width 290 height 223
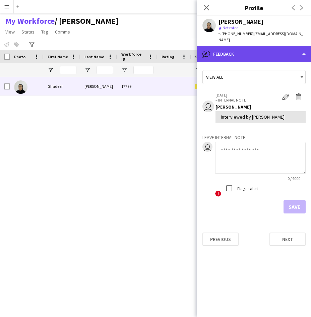
click at [229, 50] on div "bubble-pencil Feedback" at bounding box center [254, 54] width 114 height 16
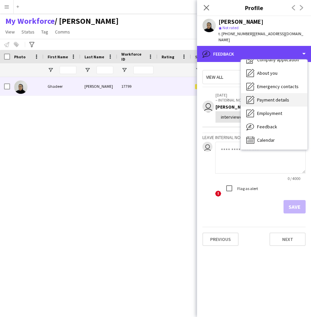
scroll to position [0, 0]
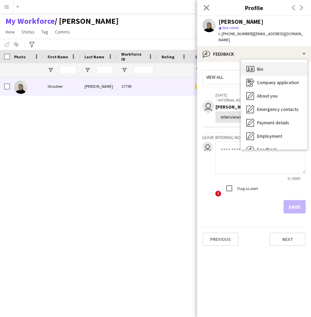
click at [279, 62] on div "Bio Bio" at bounding box center [274, 68] width 66 height 13
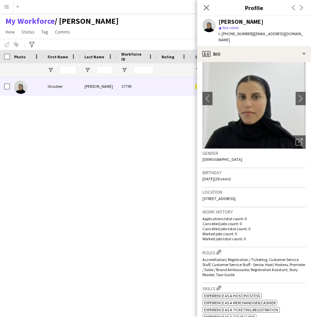
scroll to position [19, 0]
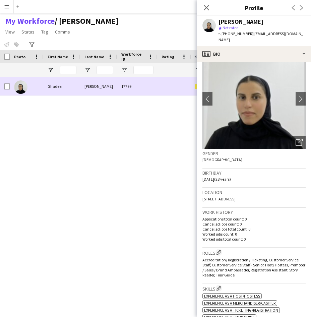
click at [8, 90] on div at bounding box center [7, 86] width 6 height 19
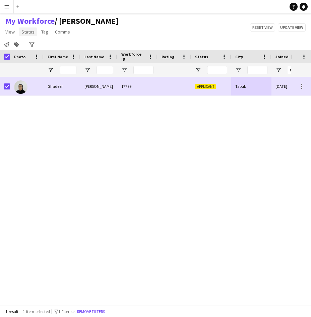
click at [30, 34] on span "Status" at bounding box center [27, 32] width 13 height 6
click at [51, 46] on link "Edit" at bounding box center [42, 46] width 47 height 14
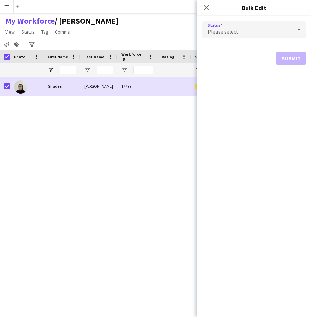
click at [273, 32] on div "Please select" at bounding box center [247, 29] width 90 height 16
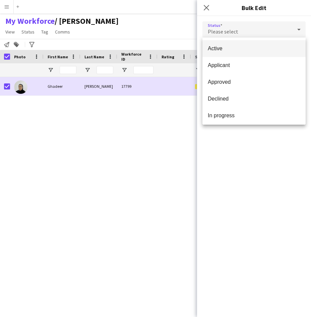
click at [268, 50] on span "Active" at bounding box center [253, 48] width 92 height 6
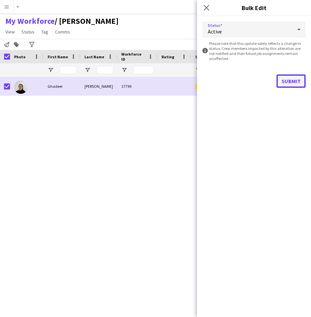
click at [298, 81] on button "Submit" at bounding box center [290, 80] width 29 height 13
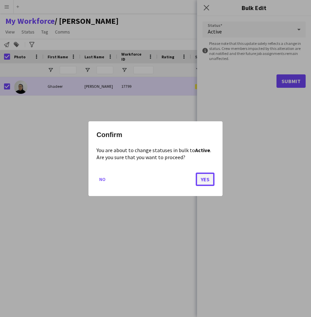
click at [206, 180] on button "Yes" at bounding box center [204, 178] width 19 height 13
